Goal: Find specific page/section: Find specific page/section

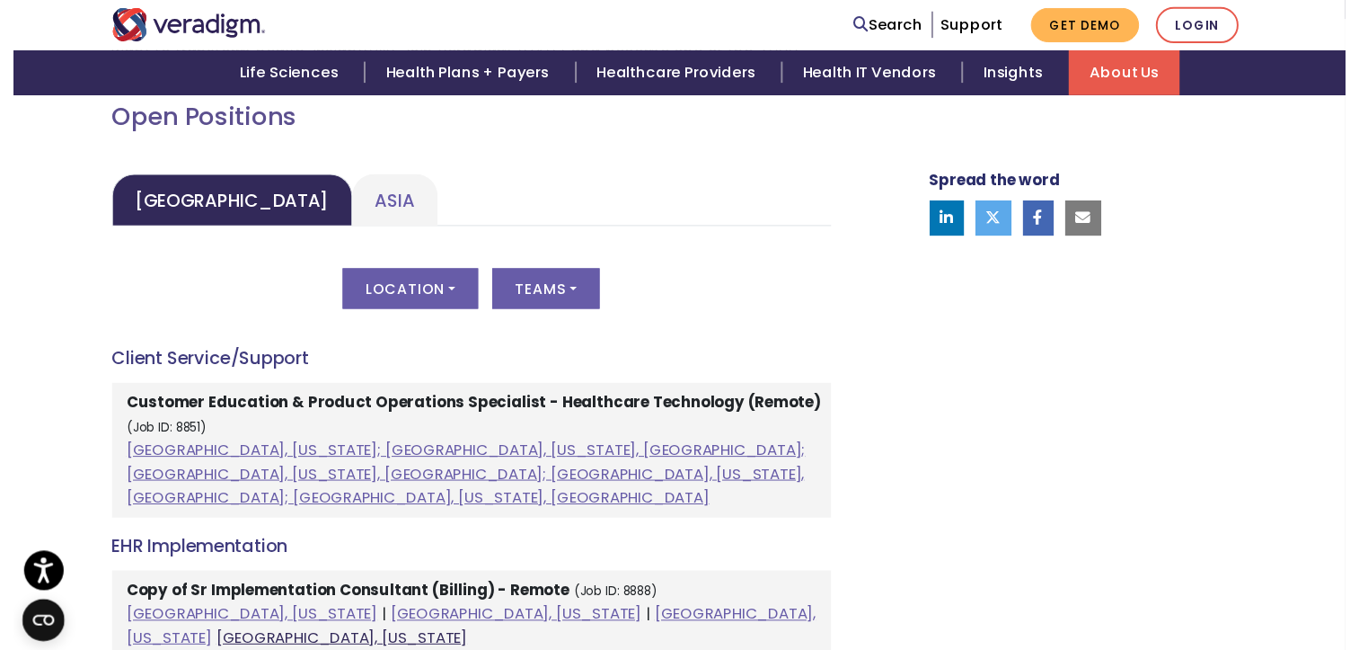
scroll to position [821, 0]
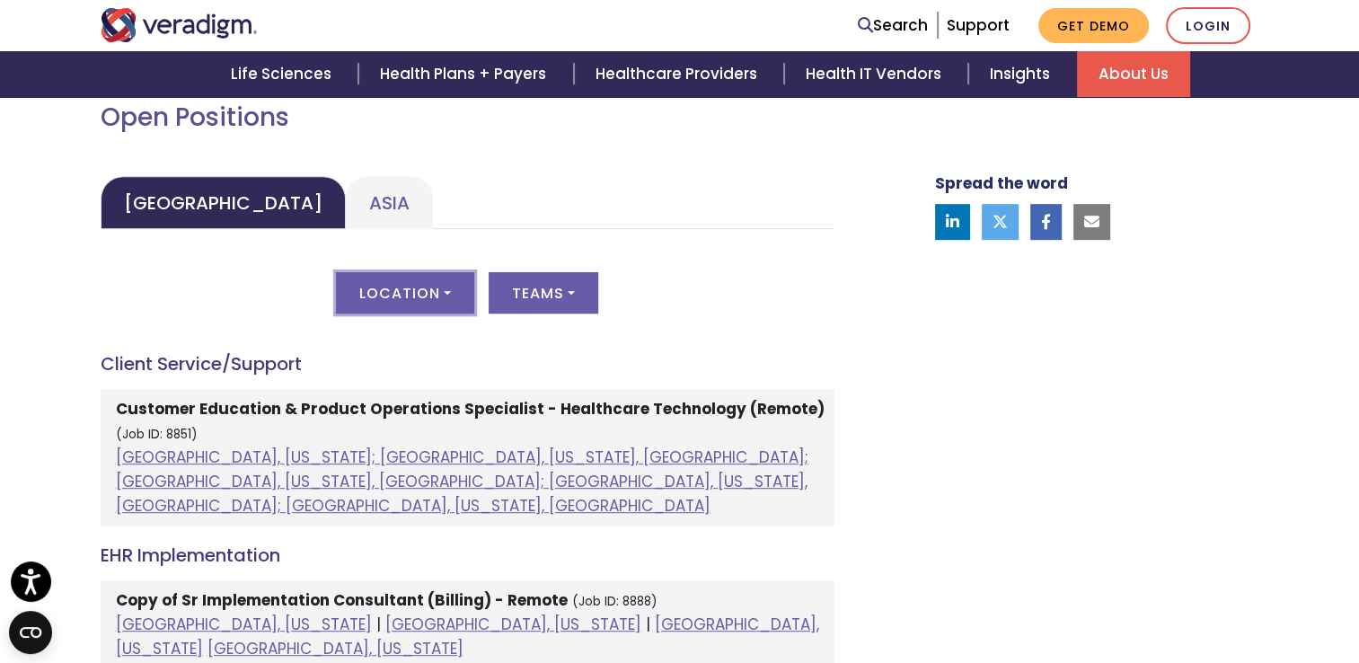
click at [425, 300] on button "Location" at bounding box center [405, 292] width 138 height 41
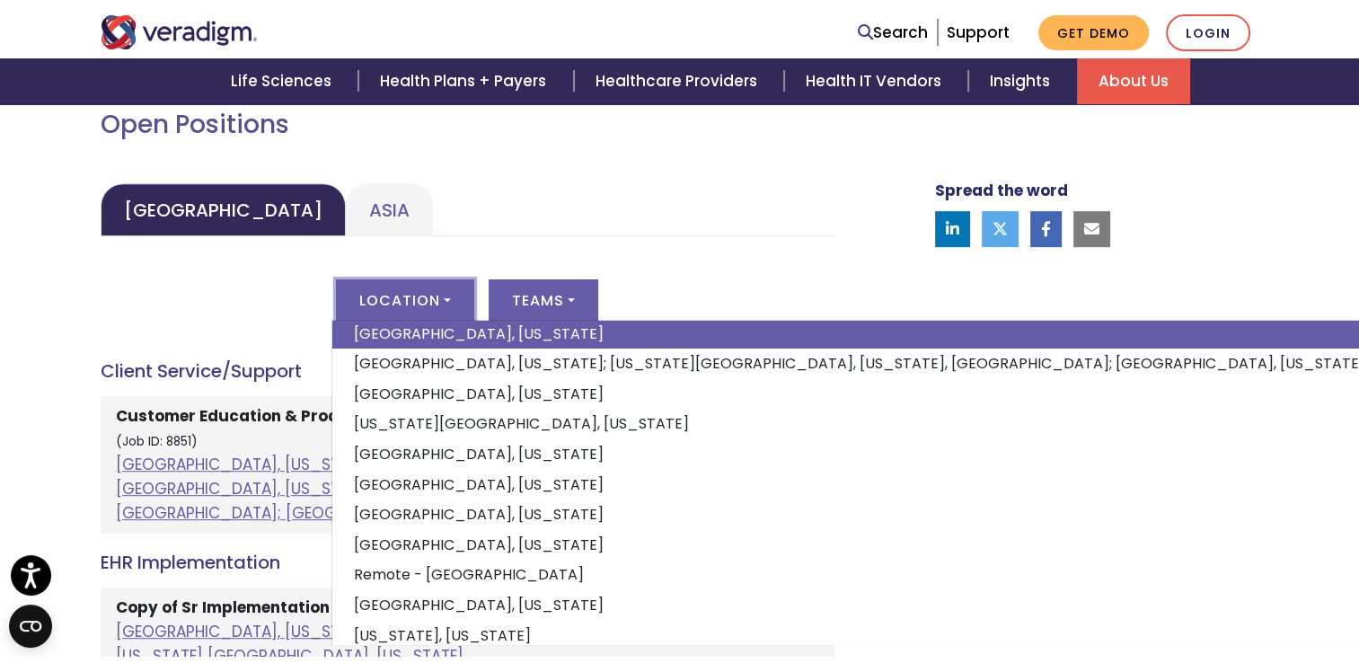
scroll to position [210, 0]
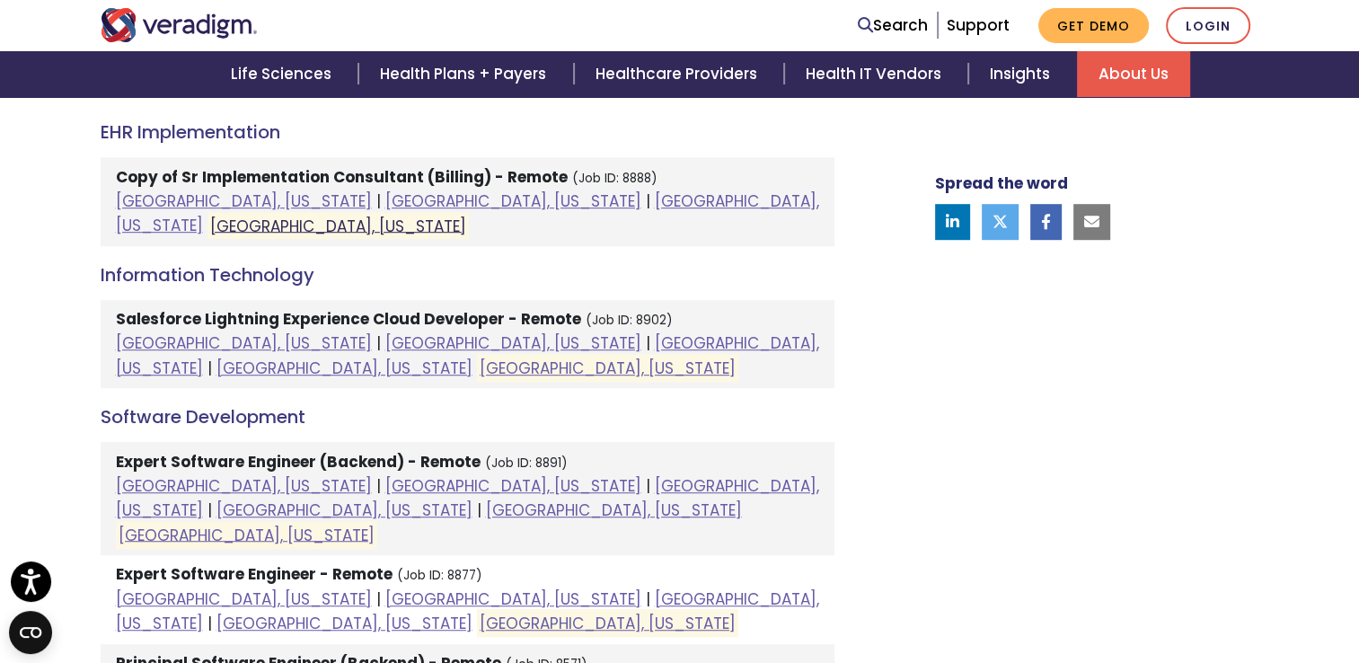
scroll to position [1053, 0]
click at [449, 332] on link "[GEOGRAPHIC_DATA], [US_STATE]" at bounding box center [467, 355] width 703 height 46
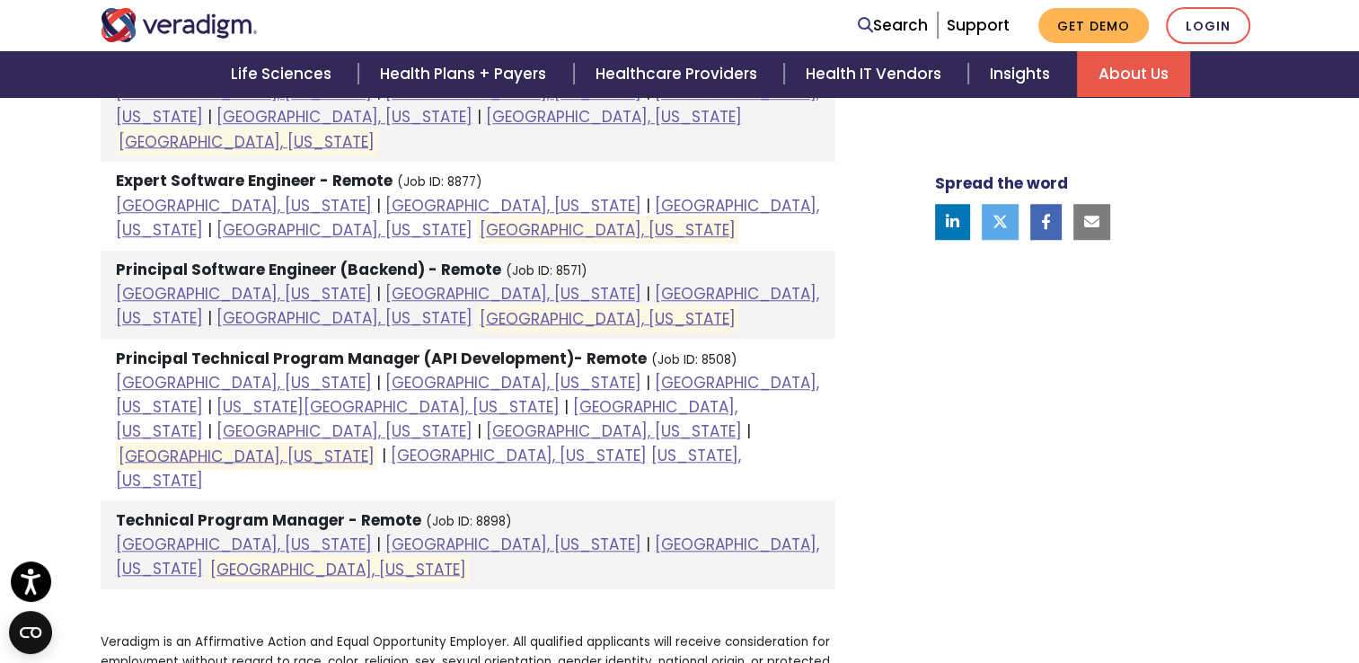
scroll to position [1447, 0]
click at [466, 557] on link "[GEOGRAPHIC_DATA], [US_STATE]" at bounding box center [338, 568] width 256 height 22
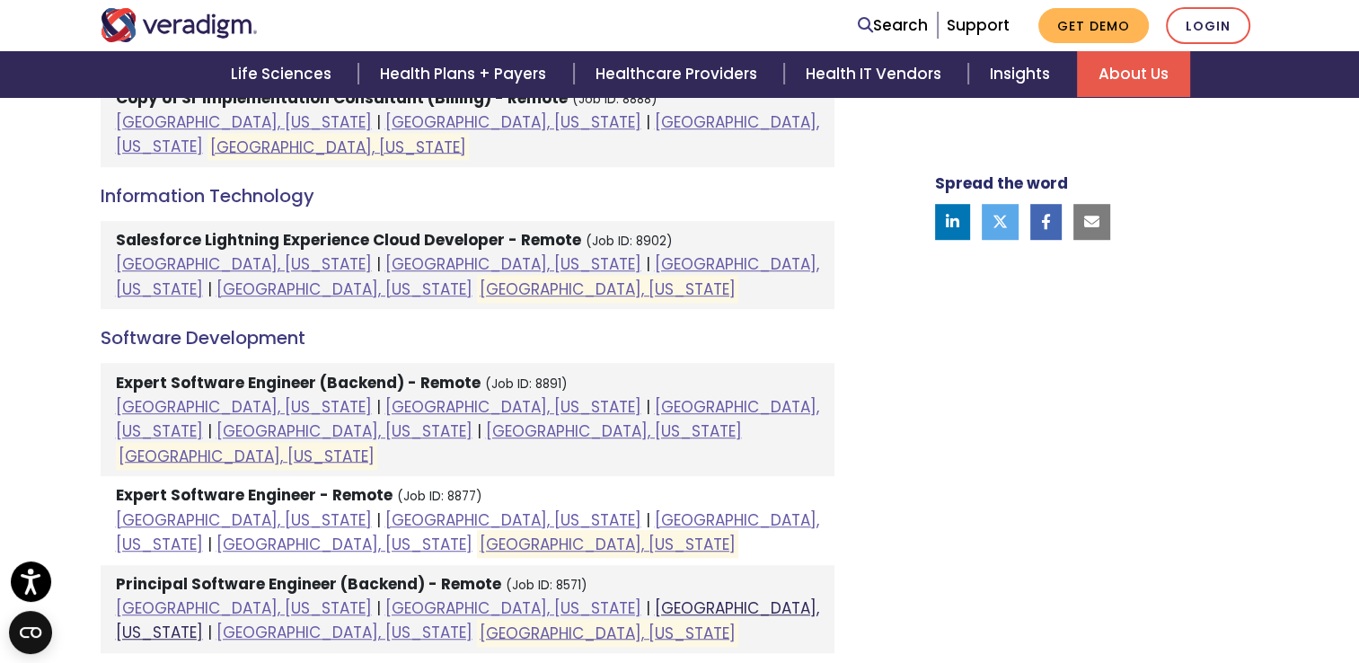
scroll to position [933, 0]
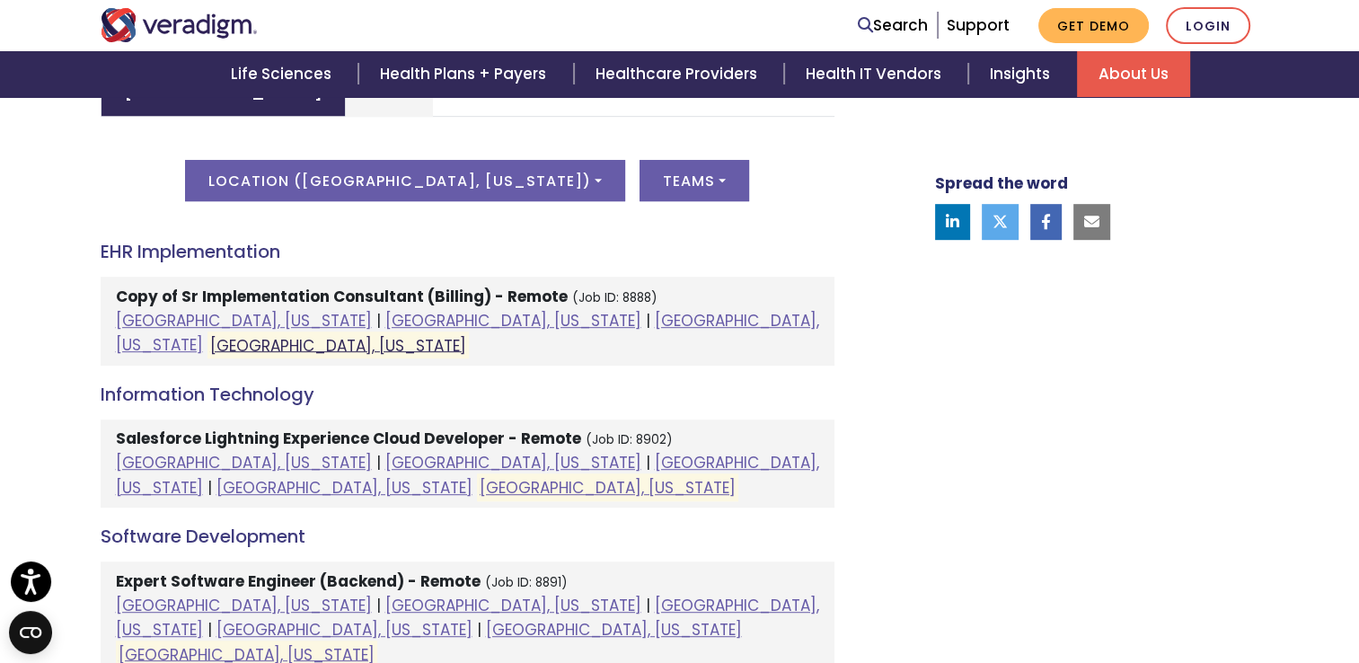
click at [466, 334] on link "[GEOGRAPHIC_DATA], [US_STATE]" at bounding box center [338, 345] width 256 height 22
